Goal: Task Accomplishment & Management: Manage account settings

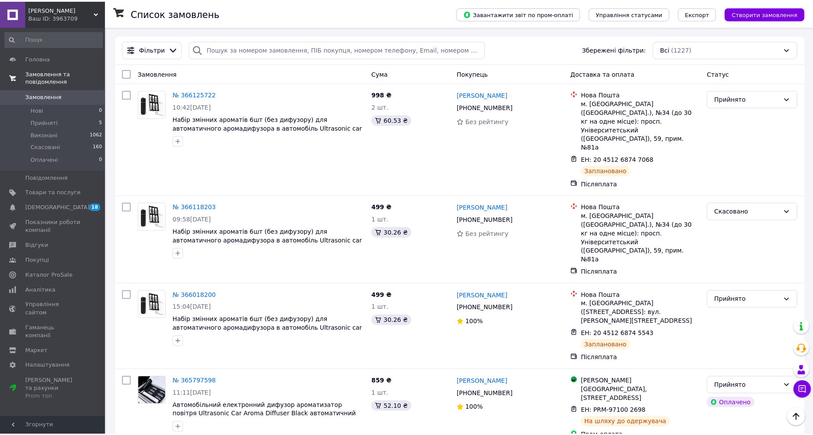
scroll to position [256, 0]
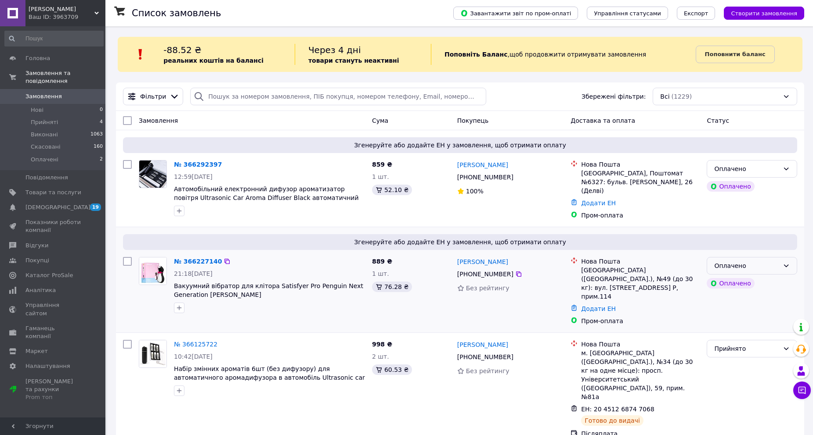
click at [774, 261] on div "Оплачено" at bounding box center [746, 266] width 65 height 10
click at [763, 278] on li "Прийнято" at bounding box center [752, 282] width 90 height 16
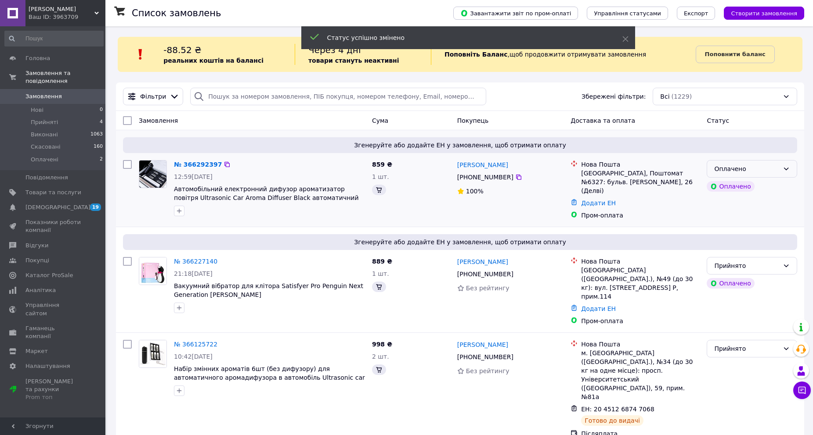
click at [773, 172] on div "Оплачено" at bounding box center [746, 169] width 65 height 10
click at [765, 188] on li "Прийнято" at bounding box center [752, 188] width 90 height 16
